Goal: Information Seeking & Learning: Learn about a topic

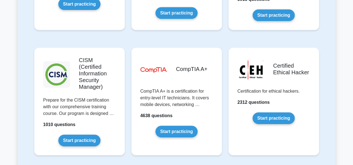
scroll to position [817, 0]
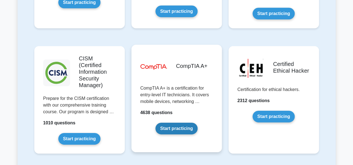
click at [189, 123] on link "Start practicing" at bounding box center [176, 129] width 42 height 12
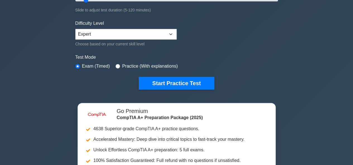
scroll to position [120, 0]
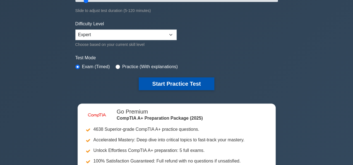
click at [199, 83] on button "Start Practice Test" at bounding box center [176, 84] width 75 height 13
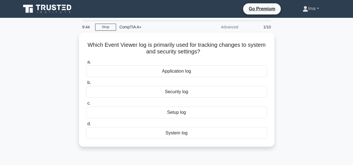
click at [314, 10] on link "Ima" at bounding box center [310, 8] width 43 height 11
click at [313, 12] on link "Ima" at bounding box center [310, 8] width 43 height 11
